Goal: Task Accomplishment & Management: Manage account settings

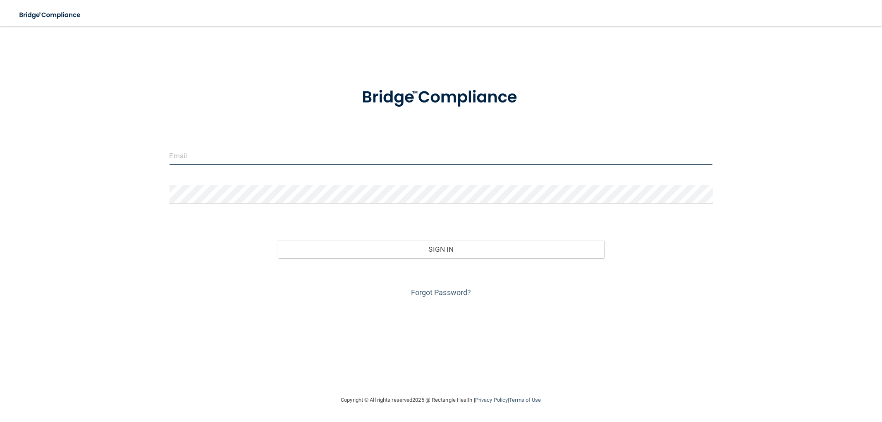
click at [374, 160] on input "email" at bounding box center [440, 155] width 543 height 19
type input "[EMAIL_ADDRESS][PERSON_NAME][DOMAIN_NAME]"
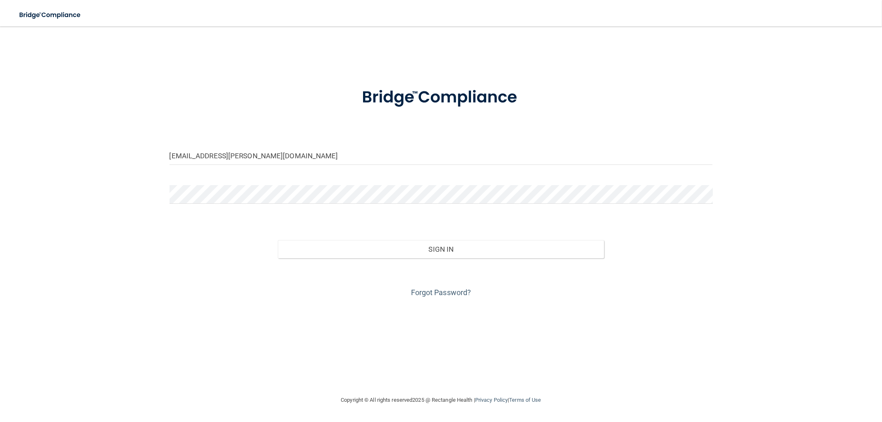
click at [262, 179] on form "[EMAIL_ADDRESS][PERSON_NAME][DOMAIN_NAME] Invalid email/password. You don't hav…" at bounding box center [440, 187] width 543 height 223
click at [278, 240] on button "Sign In" at bounding box center [441, 249] width 326 height 18
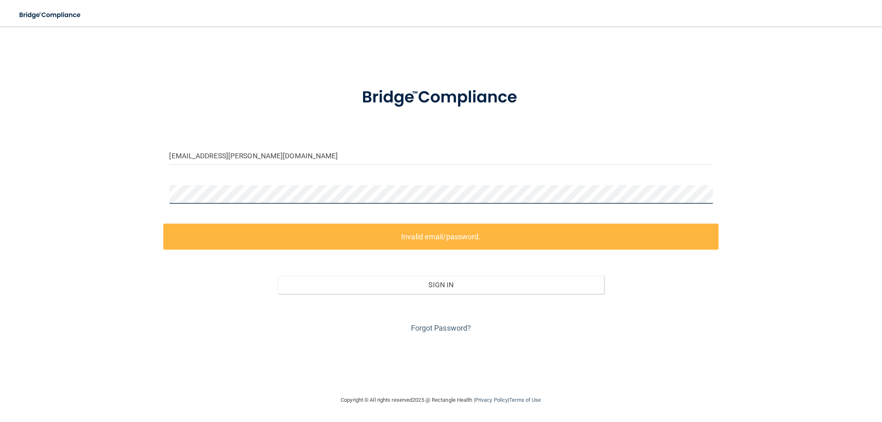
click at [13, 180] on main "[EMAIL_ADDRESS][PERSON_NAME][DOMAIN_NAME] Invalid email/password. You don't hav…" at bounding box center [441, 224] width 882 height 396
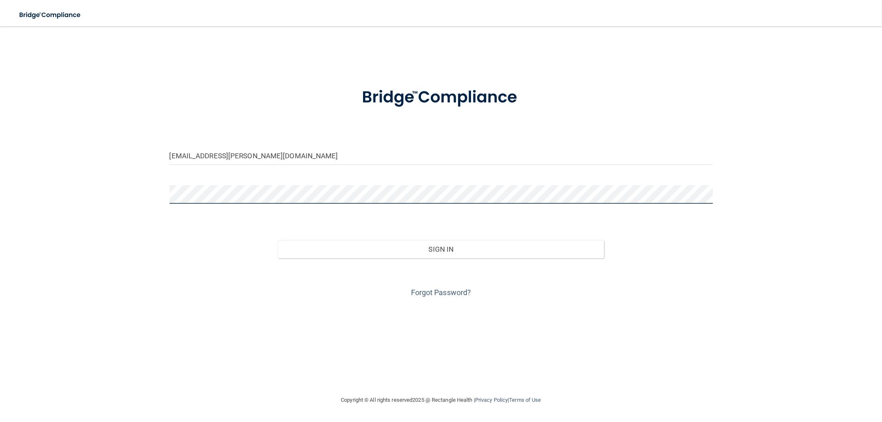
click at [278, 240] on button "Sign In" at bounding box center [441, 249] width 326 height 18
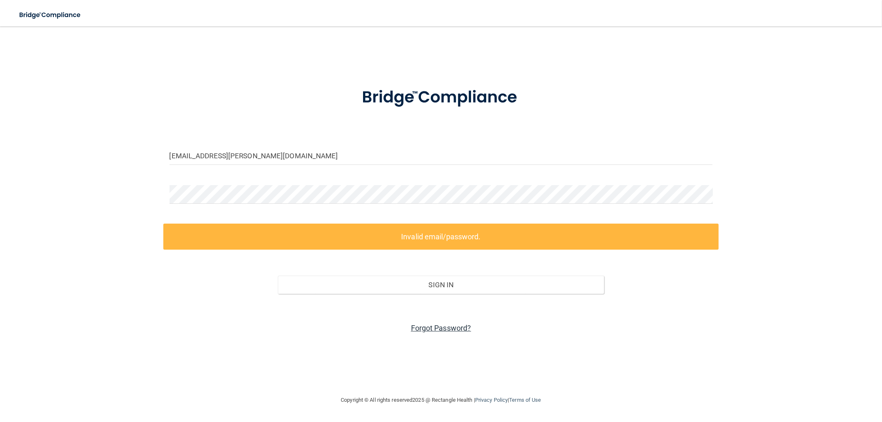
click at [463, 330] on link "Forgot Password?" at bounding box center [441, 328] width 60 height 9
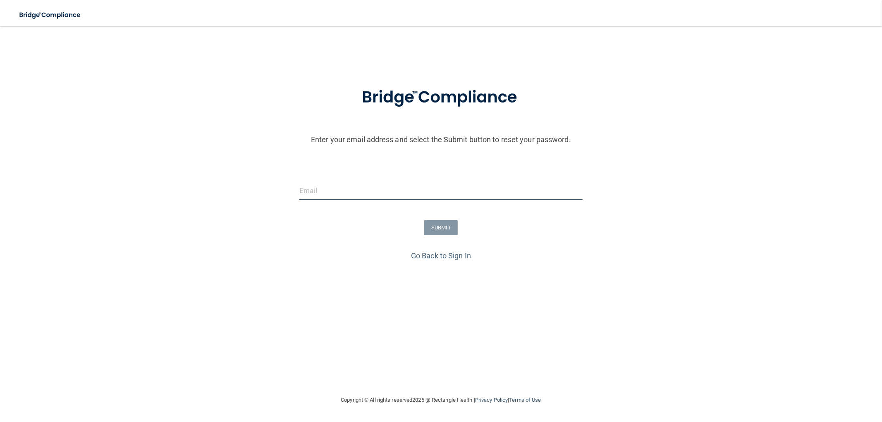
click at [380, 198] on input "email" at bounding box center [440, 190] width 283 height 19
type input "[EMAIL_ADDRESS][PERSON_NAME][DOMAIN_NAME]"
click at [441, 229] on button "SUBMIT" at bounding box center [440, 227] width 33 height 15
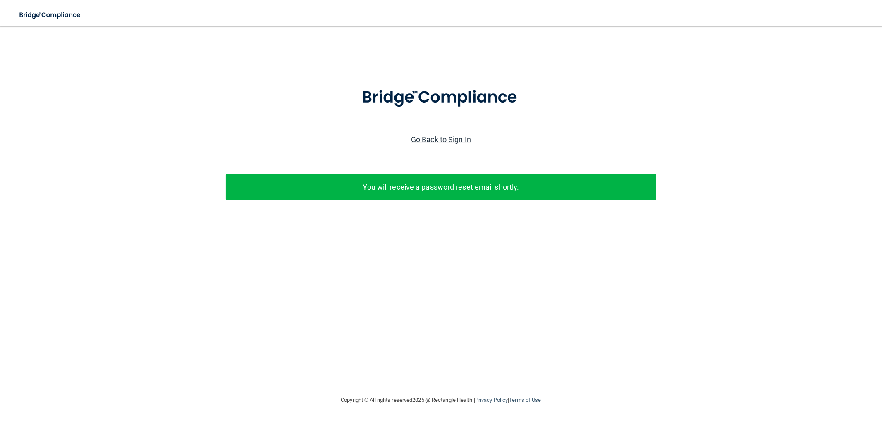
click at [458, 137] on link "Go Back to Sign In" at bounding box center [441, 139] width 60 height 9
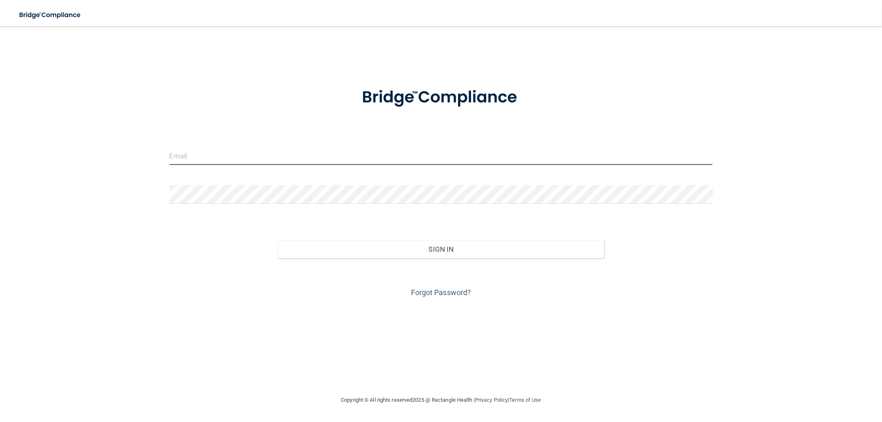
click at [398, 162] on input "email" at bounding box center [440, 155] width 543 height 19
type input "[EMAIL_ADDRESS][PERSON_NAME][DOMAIN_NAME]"
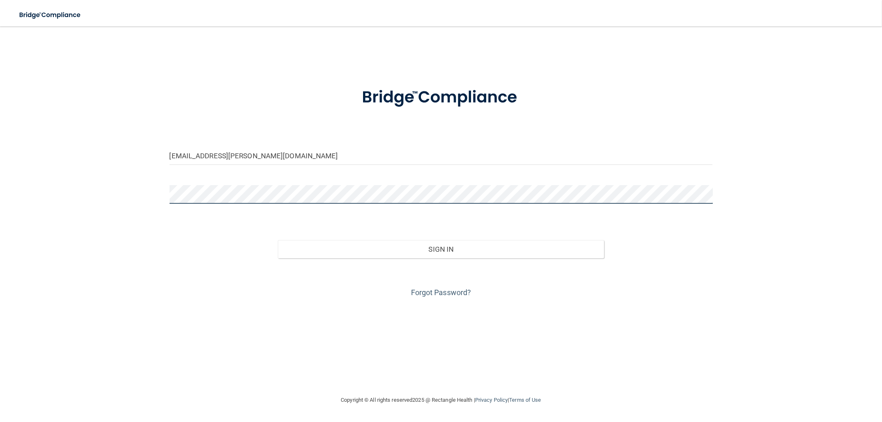
click at [278, 240] on button "Sign In" at bounding box center [441, 249] width 326 height 18
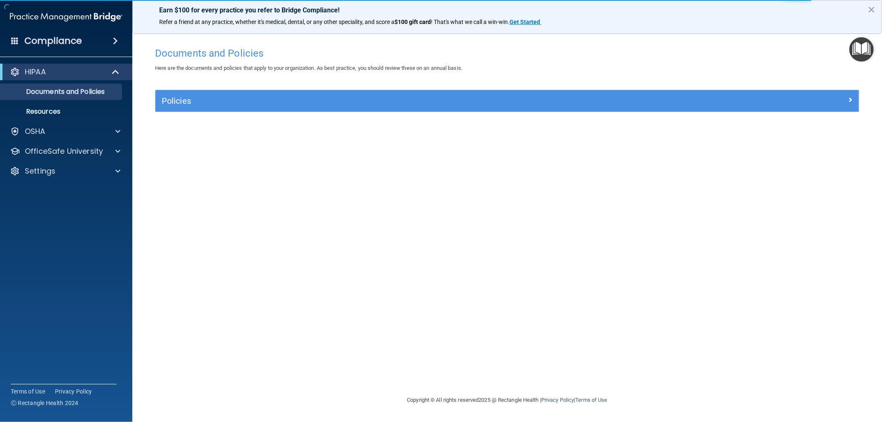
click at [376, 286] on div "Documents and Policies Here are the documents and policies that apply to your o…" at bounding box center [507, 219] width 716 height 352
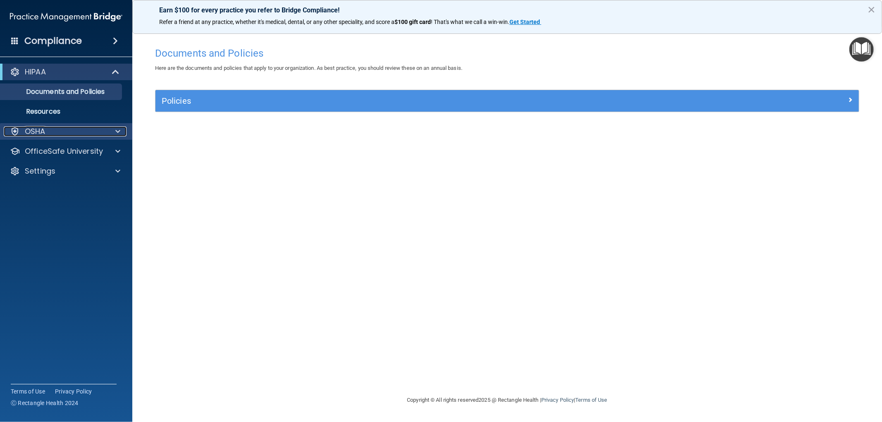
click at [34, 134] on p "OSHA" at bounding box center [35, 131] width 21 height 10
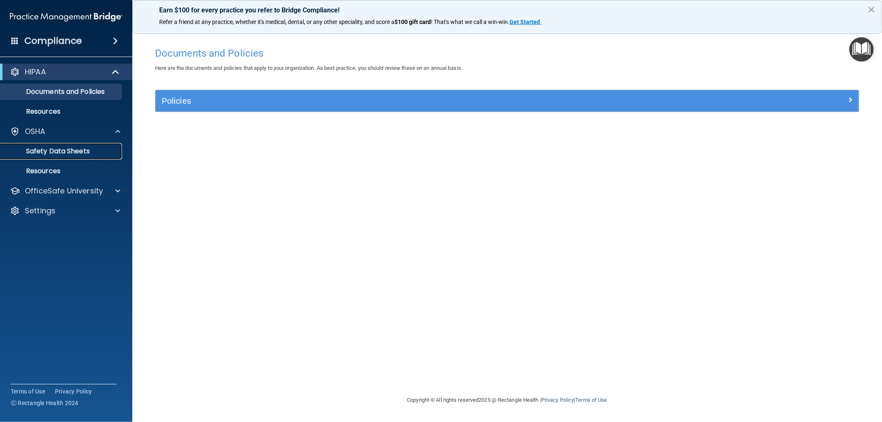
click at [81, 154] on p "Safety Data Sheets" at bounding box center [61, 151] width 113 height 8
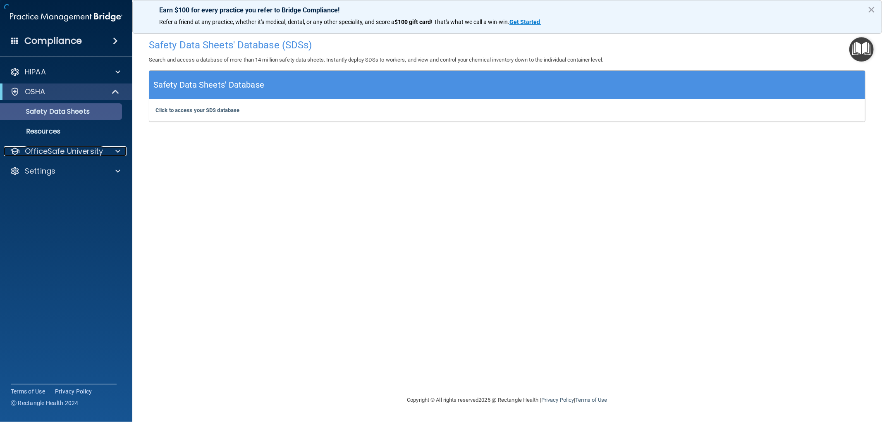
click at [81, 154] on p "OfficeSafe University" at bounding box center [64, 151] width 78 height 10
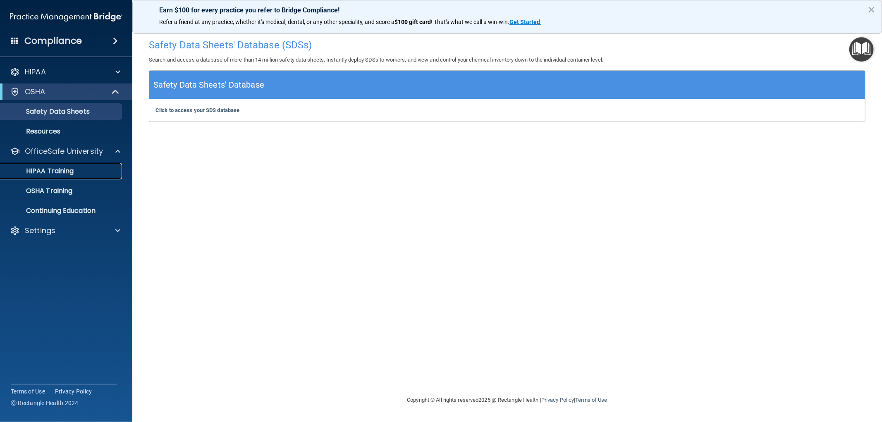
click at [64, 172] on p "HIPAA Training" at bounding box center [39, 171] width 68 height 8
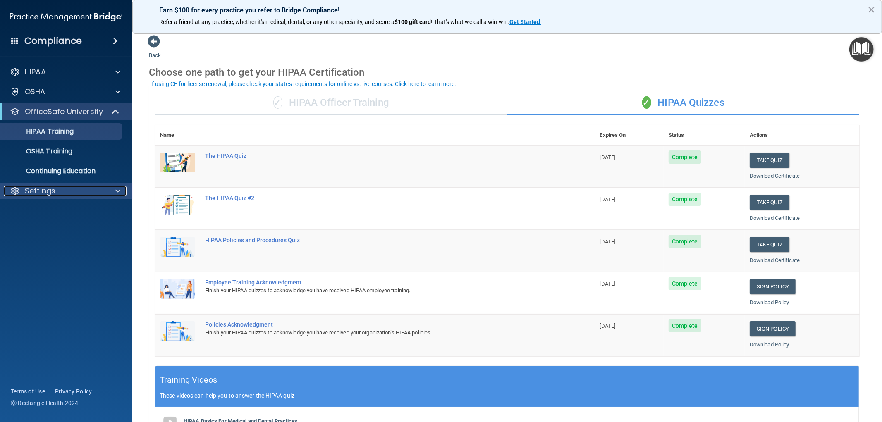
click at [50, 186] on p "Settings" at bounding box center [40, 191] width 31 height 10
click at [45, 225] on link "Sign Out" at bounding box center [57, 230] width 130 height 17
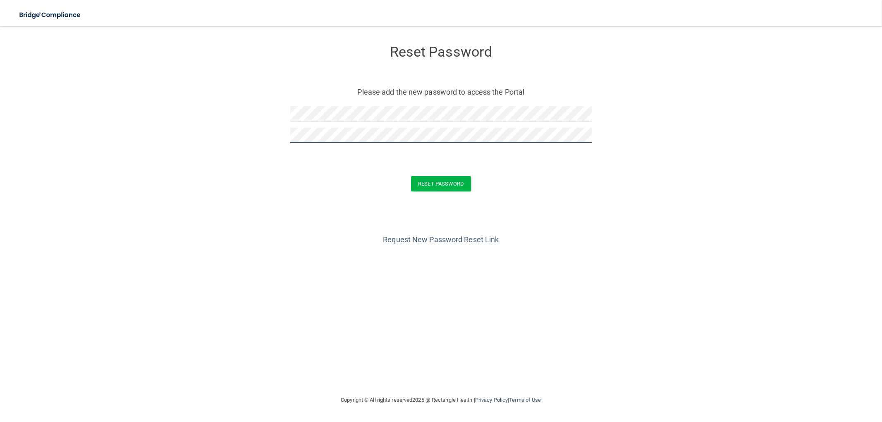
click at [411, 176] on button "Reset Password" at bounding box center [441, 183] width 60 height 15
